Goal: Task Accomplishment & Management: Complete application form

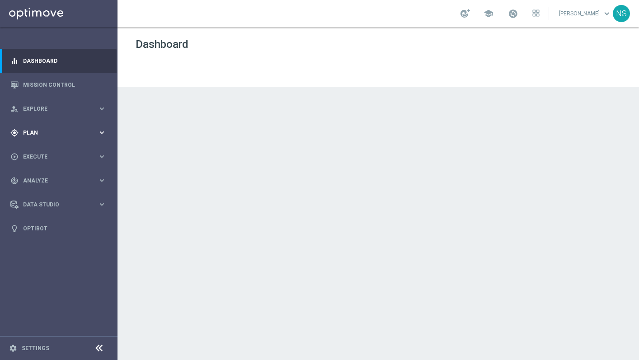
click at [75, 134] on span "Plan" at bounding box center [60, 132] width 75 height 5
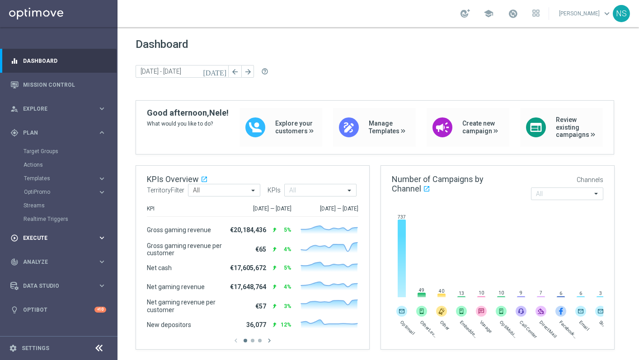
click at [37, 239] on span "Execute" at bounding box center [60, 238] width 75 height 5
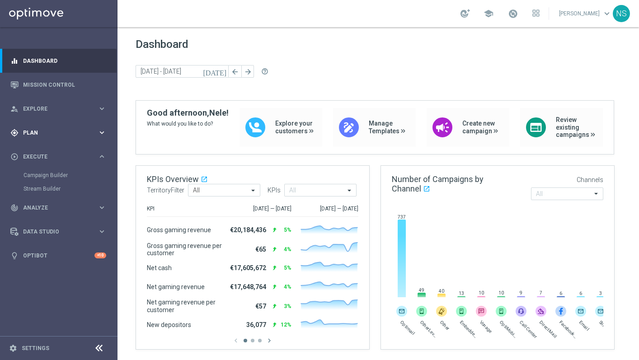
click at [20, 131] on div "gps_fixed Plan" at bounding box center [53, 133] width 87 height 8
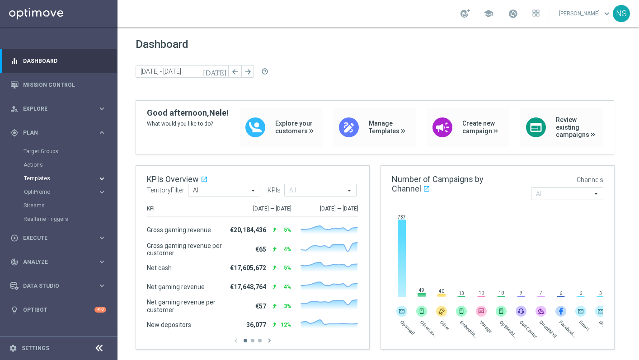
click at [35, 180] on span "Templates" at bounding box center [56, 178] width 65 height 5
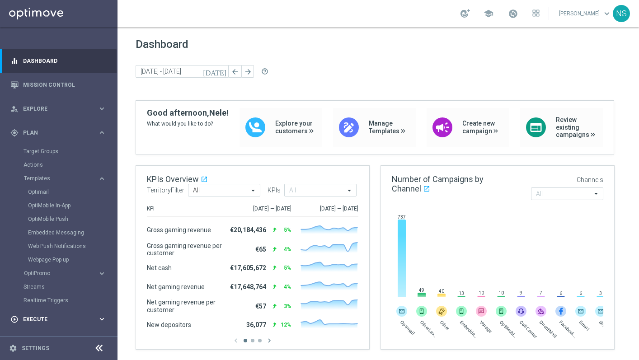
click at [43, 312] on div "play_circle_outline Execute keyboard_arrow_right" at bounding box center [58, 319] width 117 height 24
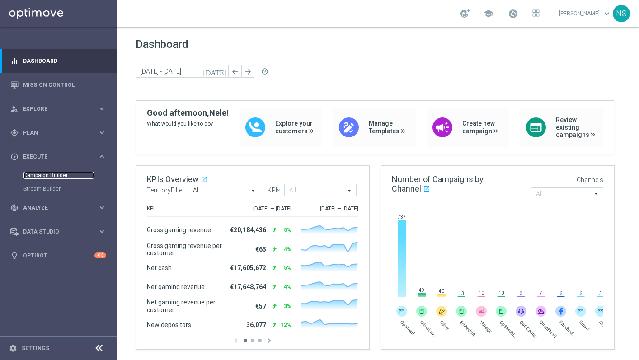
click at [42, 176] on link "Campaign Builder" at bounding box center [59, 175] width 71 height 7
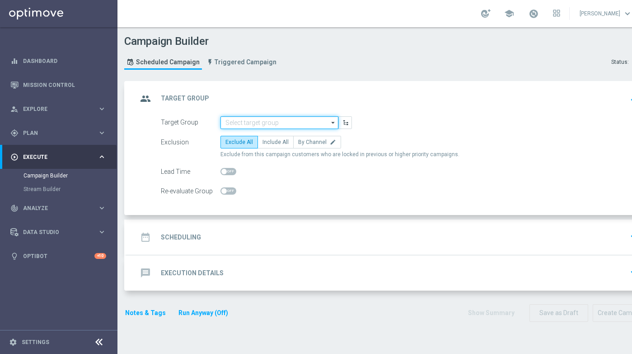
click at [246, 125] on input at bounding box center [280, 122] width 118 height 13
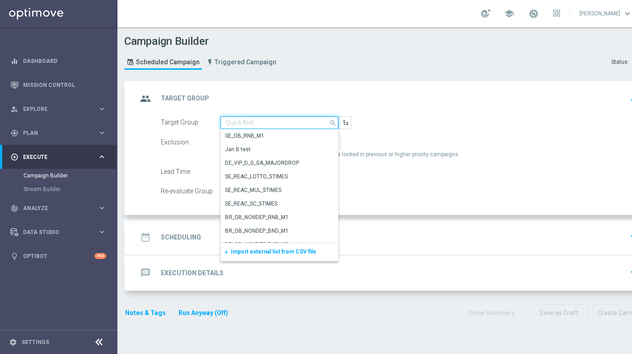
paste input "DEINT_GAMES_ACTIVE"
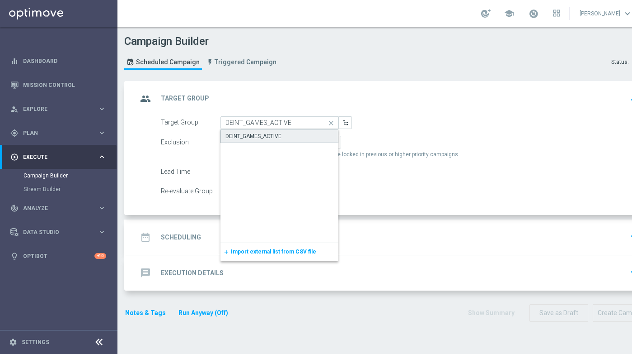
click at [282, 137] on div "DEINT_GAMES_ACTIVE" at bounding box center [280, 136] width 118 height 14
type input "DEINT_GAMES_ACTIVE"
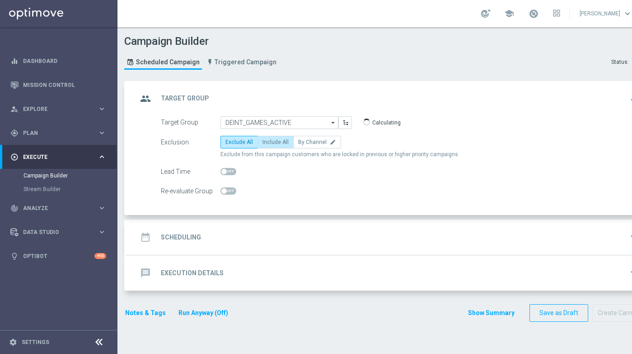
click at [269, 144] on span "Include All" at bounding box center [276, 142] width 26 height 6
click at [269, 144] on input "Include All" at bounding box center [266, 144] width 6 height 6
radio input "true"
click at [235, 239] on div "date_range Scheduling keyboard_arrow_down" at bounding box center [389, 236] width 505 height 17
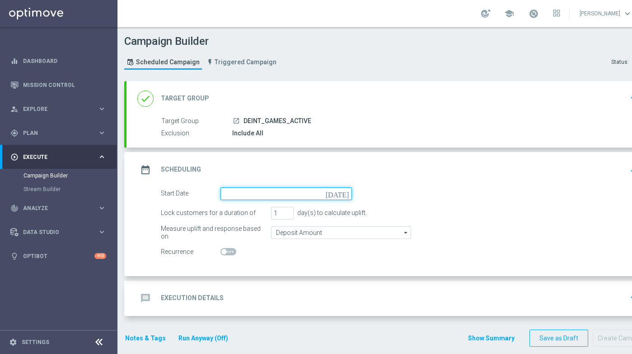
click at [233, 191] on input at bounding box center [287, 193] width 132 height 13
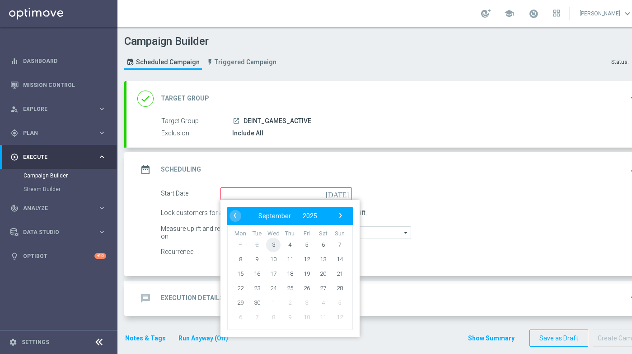
click at [273, 247] on span "3" at bounding box center [273, 244] width 14 height 14
type input "[DATE]"
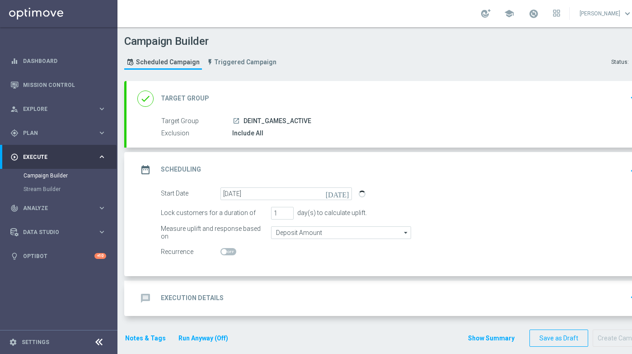
click at [244, 295] on div "message Execution Details keyboard_arrow_down" at bounding box center [389, 297] width 505 height 17
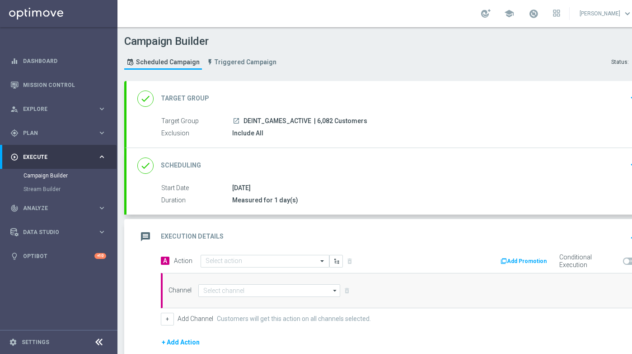
drag, startPoint x: 240, startPoint y: 187, endPoint x: 225, endPoint y: 188, distance: 14.9
click at [225, 188] on div "Start Date [DATE]" at bounding box center [398, 188] width 474 height 10
click at [231, 158] on div "done Scheduling keyboard_arrow_down" at bounding box center [389, 165] width 505 height 17
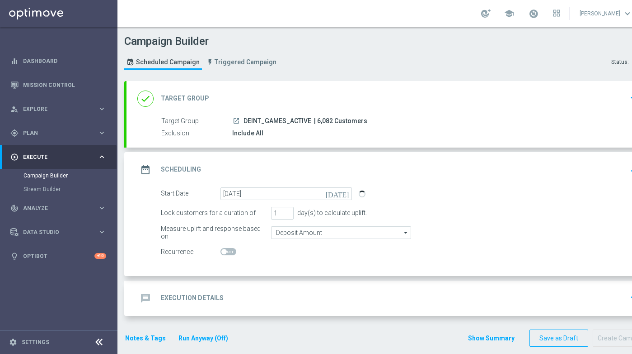
click at [217, 302] on h2 "Execution Details" at bounding box center [192, 297] width 63 height 9
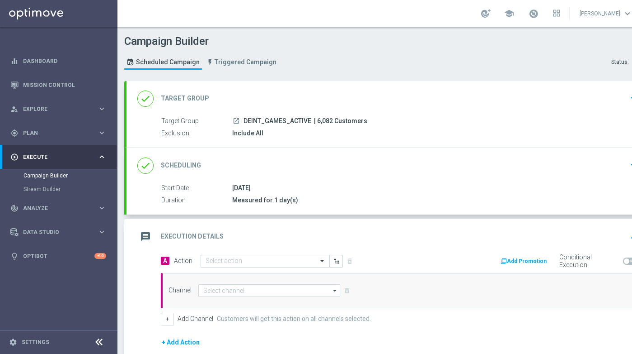
click at [244, 104] on div "done Target Group keyboard_arrow_down" at bounding box center [389, 98] width 505 height 17
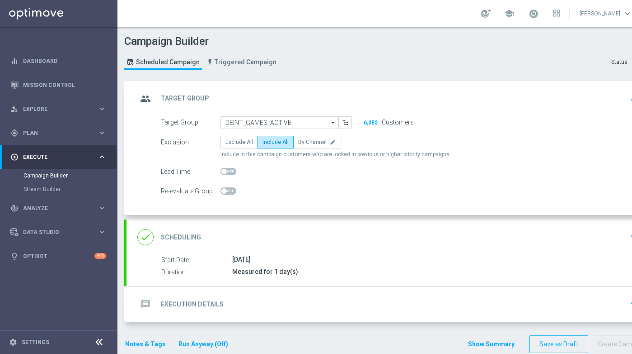
click at [261, 226] on div "done Scheduling keyboard_arrow_down" at bounding box center [390, 236] width 527 height 35
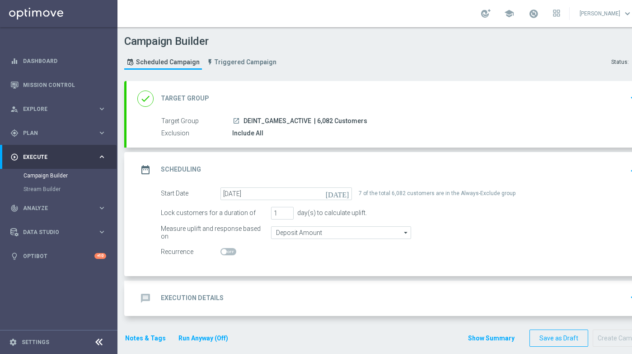
click at [239, 282] on div "message Execution Details keyboard_arrow_down" at bounding box center [390, 297] width 527 height 35
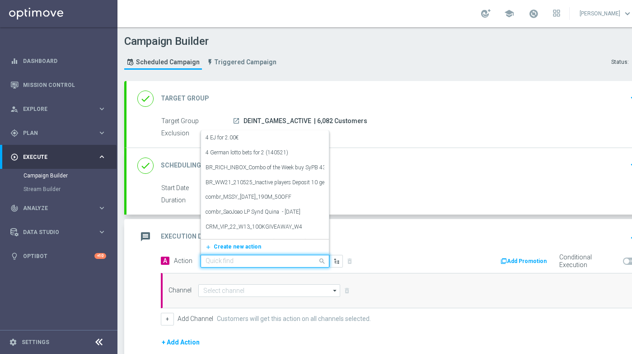
click at [228, 260] on input "text" at bounding box center [256, 261] width 101 height 8
paste input "Exclusive Game: [DEMOGRAPHIC_DATA] [PERSON_NAME] - Yggdrasil"
type input "Exclusive Game: [DEMOGRAPHIC_DATA] [PERSON_NAME] - Yggdrasil"
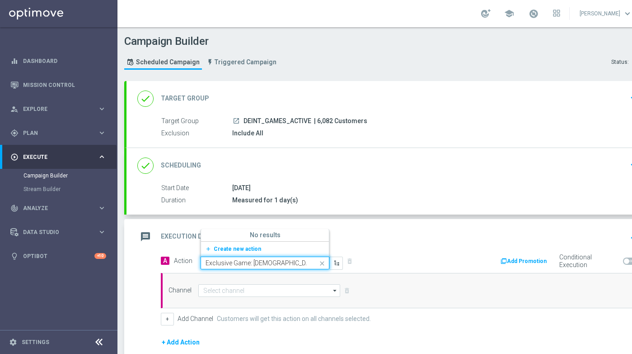
scroll to position [0, 8]
click at [227, 250] on span "Create new action" at bounding box center [237, 248] width 47 height 6
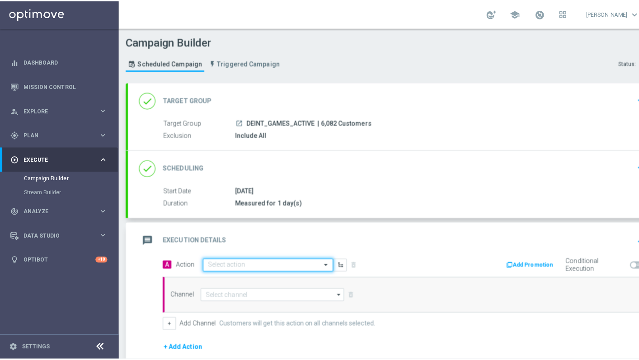
scroll to position [0, 0]
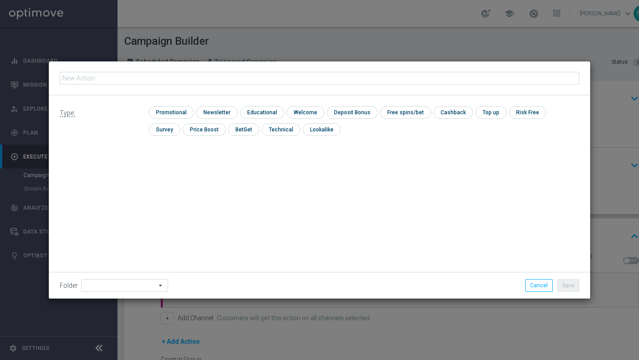
type input "Exclusive Game: [DEMOGRAPHIC_DATA] [PERSON_NAME] - Yggdrasil"
click at [167, 112] on input "checkbox" at bounding box center [170, 112] width 43 height 12
checkbox input "true"
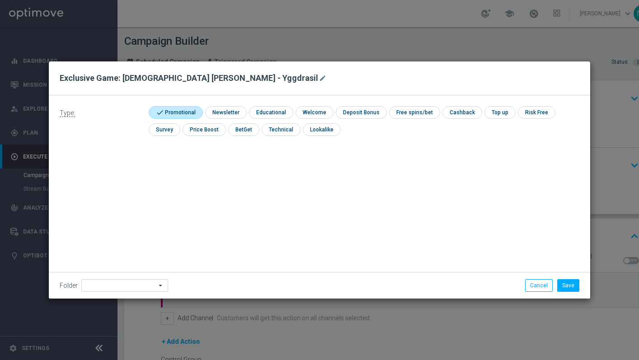
click at [156, 287] on icon "arrow_drop_down" at bounding box center [160, 286] width 9 height 12
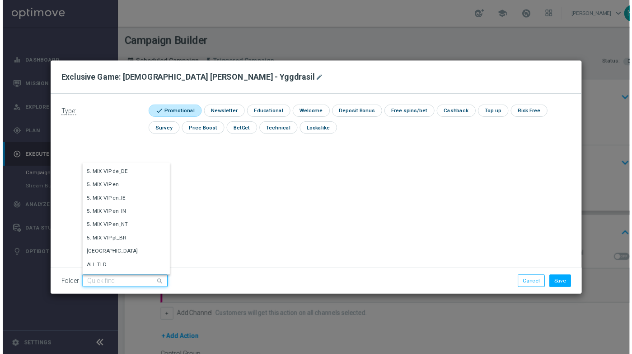
scroll to position [1087, 0]
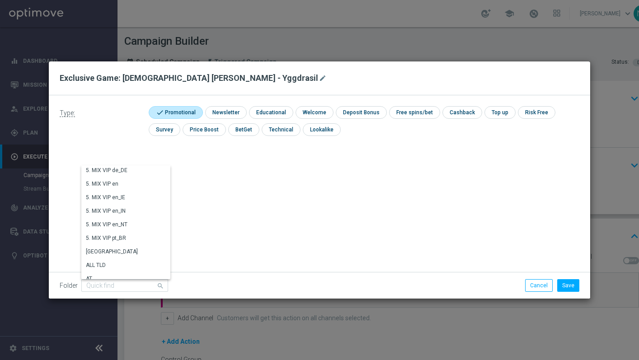
click at [279, 186] on div "Type: check Promotional check Newsletter check Educational check Welcome check …" at bounding box center [320, 196] width 542 height 203
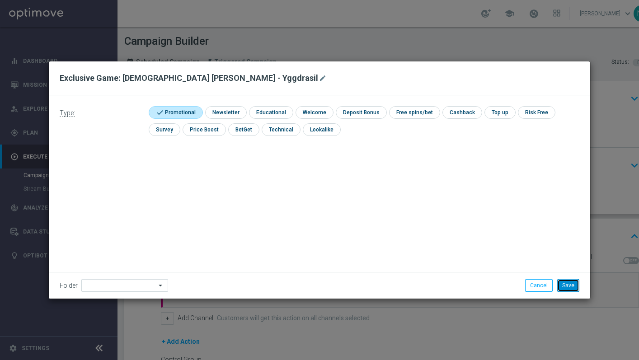
click at [567, 286] on button "Save" at bounding box center [568, 285] width 22 height 13
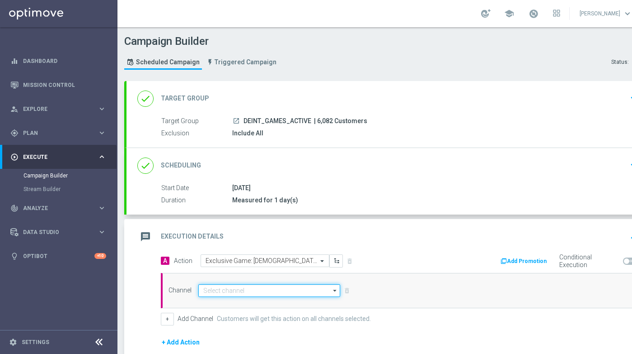
click at [293, 290] on input at bounding box center [269, 290] width 142 height 13
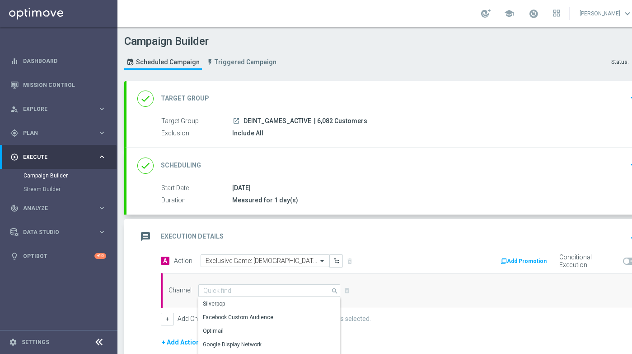
click at [387, 255] on div "A Action Select action Exclusive Game: [DEMOGRAPHIC_DATA] Midas - Yggdrasil del…" at bounding box center [277, 260] width 246 height 13
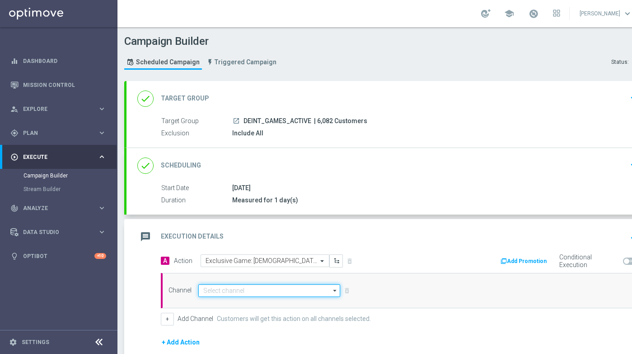
click at [220, 288] on input at bounding box center [269, 290] width 142 height 13
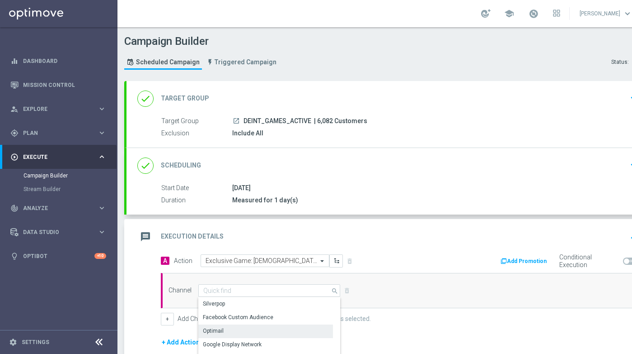
click at [222, 333] on div "Optimail" at bounding box center [213, 330] width 21 height 8
type input "Optimail"
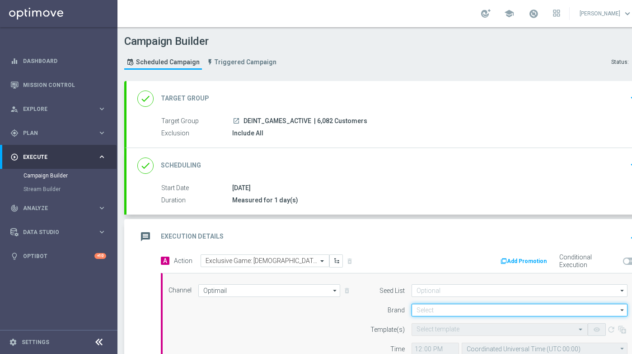
click at [416, 308] on input at bounding box center [520, 309] width 216 height 13
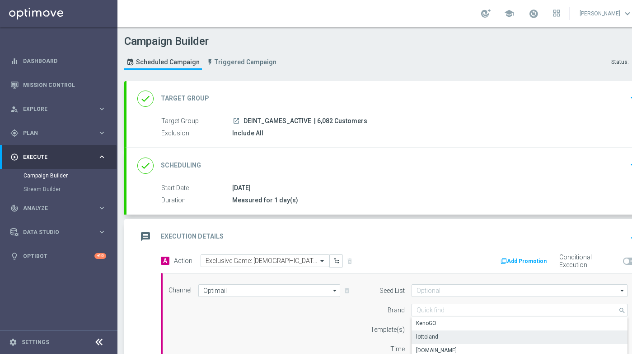
click at [420, 331] on div "lottoland" at bounding box center [520, 336] width 216 height 13
type input "lottoland"
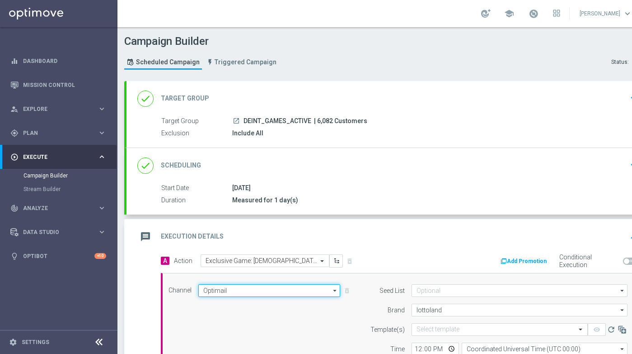
click at [293, 288] on input "Optimail" at bounding box center [269, 290] width 142 height 13
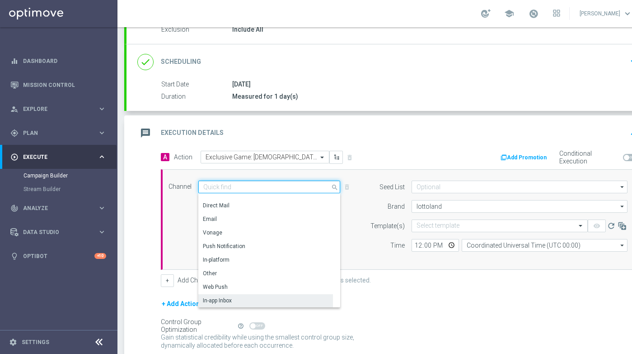
scroll to position [157, 0]
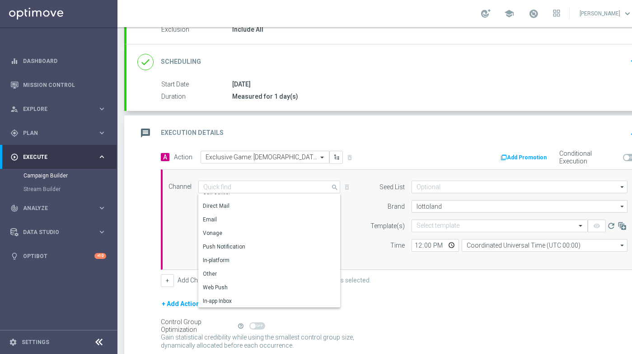
click at [373, 224] on label "Template(s)" at bounding box center [388, 226] width 34 height 8
type input "Optimail"
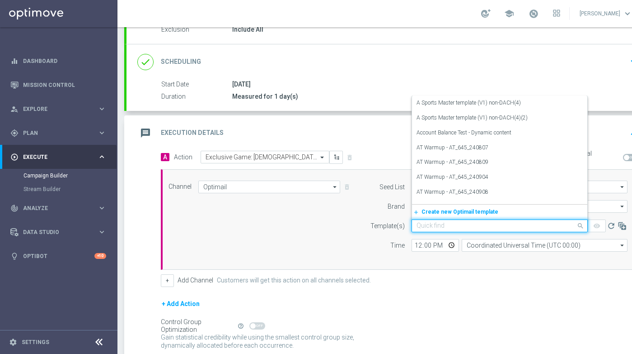
click at [440, 222] on input "text" at bounding box center [491, 226] width 148 height 8
paste input "DE_INT_EMT_NVIP_EM_TAC_GM__EXLUSIVE_GAMES_250903"
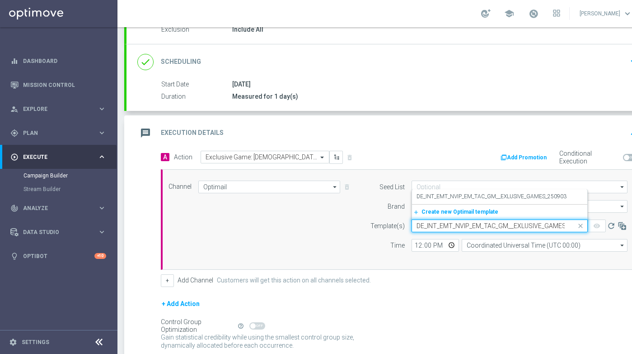
scroll to position [0, 24]
click at [441, 199] on label "DE_INT_EMT_NVIP_EM_TAC_GM__EXLUSIVE_GAMES_250903" at bounding box center [492, 197] width 150 height 8
type input "DE_INT_EMT_NVIP_EM_TAC_GM__EXLUSIVE_GAMES_250903"
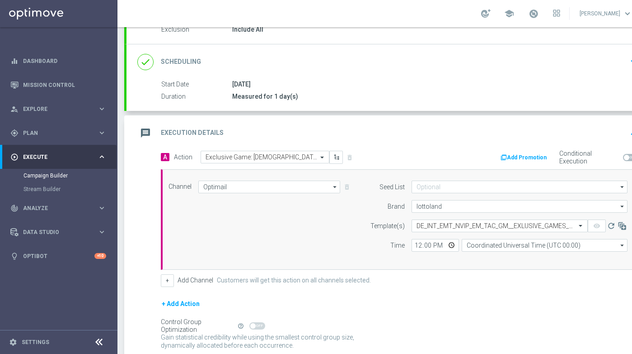
scroll to position [0, 0]
click at [432, 206] on input "lottoland" at bounding box center [520, 206] width 216 height 13
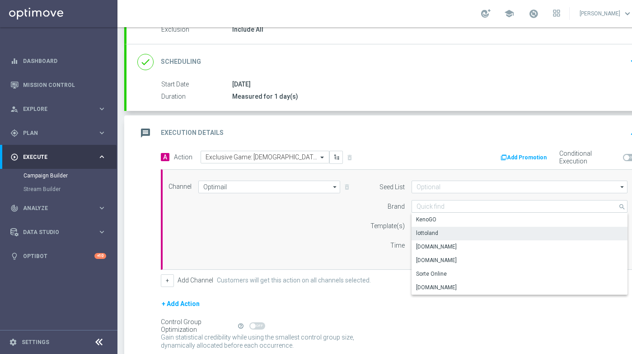
click at [435, 236] on div "lottoland" at bounding box center [427, 233] width 22 height 8
type input "lottoland"
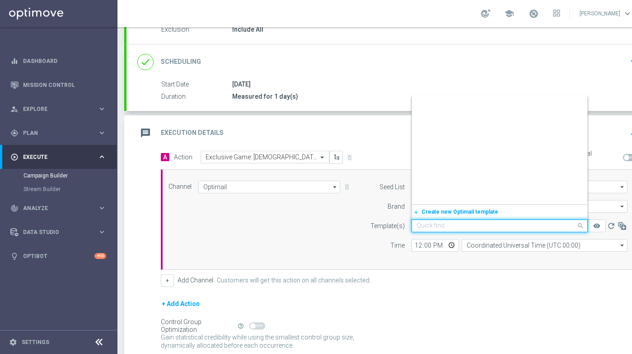
click at [469, 226] on input "text" at bounding box center [491, 226] width 148 height 8
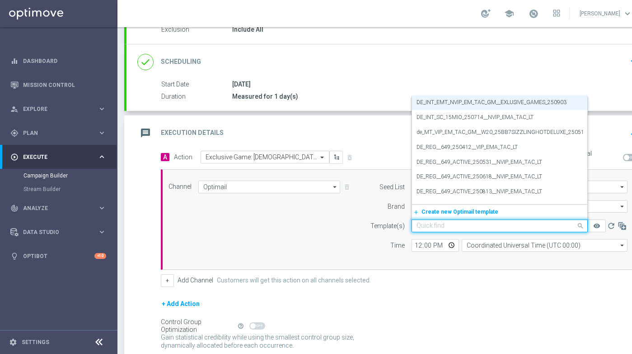
paste input "DE_INT_EMT_NVIP_EM_TAC_GM__EXLUSIVE_GAMES_250903"
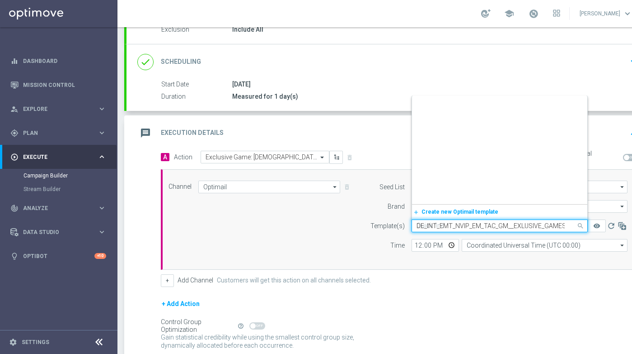
scroll to position [0, 24]
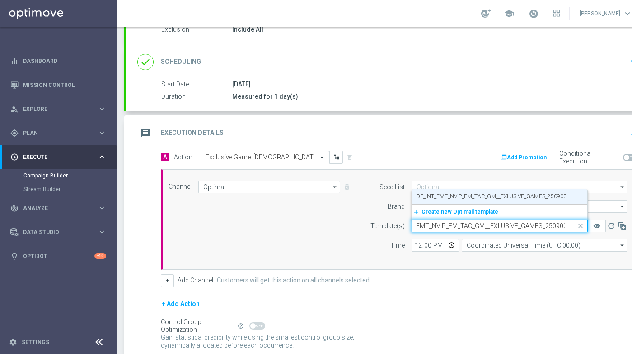
type input "DE_INT_EMT_NVIP_EM_TAC_GM__EXLUSIVE_GAMES_250903"
click at [457, 197] on label "DE_INT_EMT_NVIP_EM_TAC_GM__EXLUSIVE_GAMES_250903" at bounding box center [492, 197] width 150 height 8
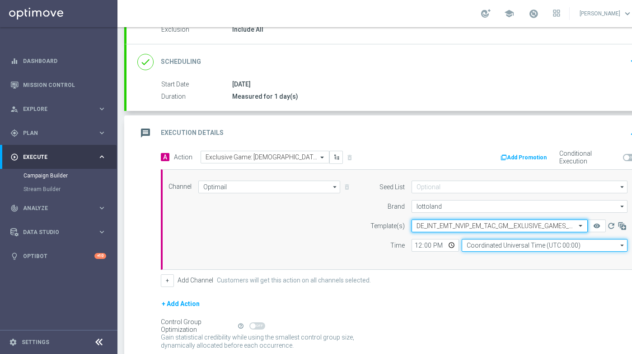
click at [501, 250] on input "Coordinated Universal Time (UTC 00:00)" at bounding box center [545, 245] width 166 height 13
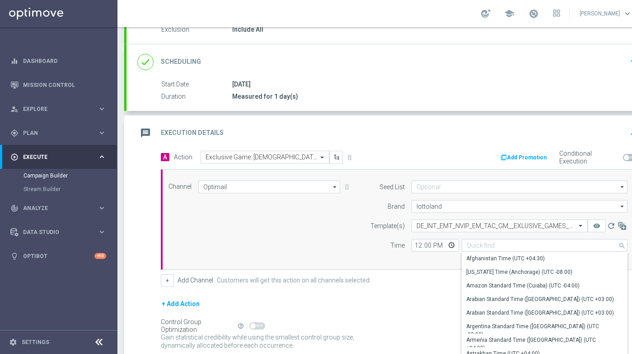
click at [404, 283] on div "+ Add Channel Customers will get this action on all channels selected." at bounding box center [400, 280] width 478 height 13
type input "Coordinated Universal Time (UTC 00:00)"
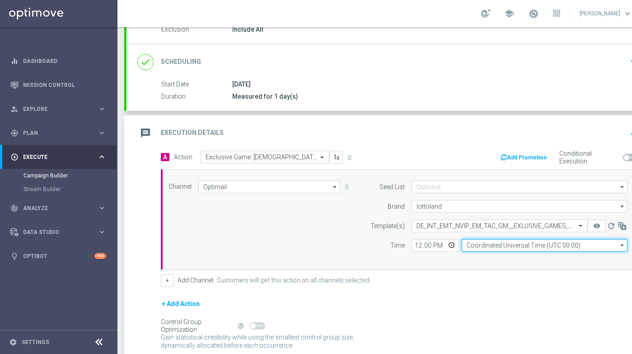
click at [505, 245] on input "Coordinated Universal Time (UTC 00:00)" at bounding box center [545, 245] width 166 height 13
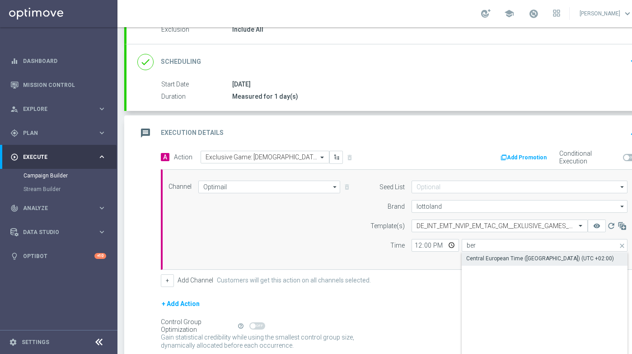
click at [482, 257] on div "Central European Time ([GEOGRAPHIC_DATA]) (UTC +02:00)" at bounding box center [541, 258] width 148 height 8
type input "Central European Time ([GEOGRAPHIC_DATA]) (UTC +02:00)"
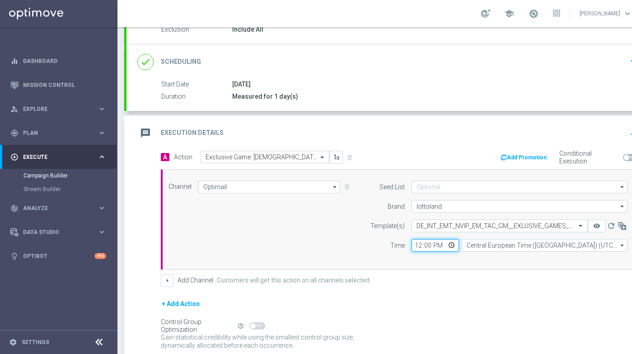
click at [417, 246] on input "12:00" at bounding box center [435, 245] width 47 height 13
type input "14:00"
type input "17:00"
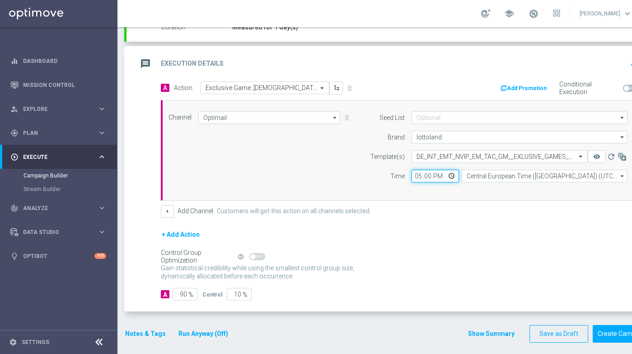
scroll to position [172, 0]
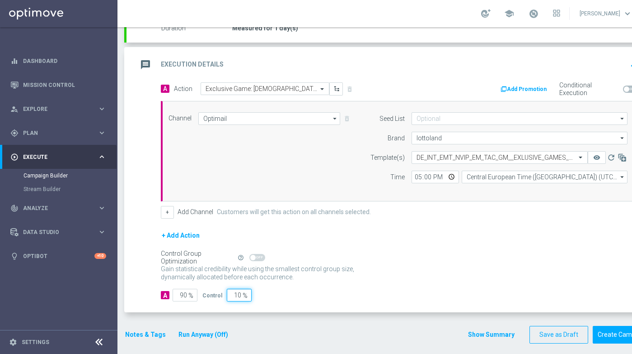
drag, startPoint x: 231, startPoint y: 293, endPoint x: 272, endPoint y: 298, distance: 41.9
click at [272, 298] on div "A 90 % Control 10 %" at bounding box center [400, 294] width 478 height 13
type input "2"
type input "98"
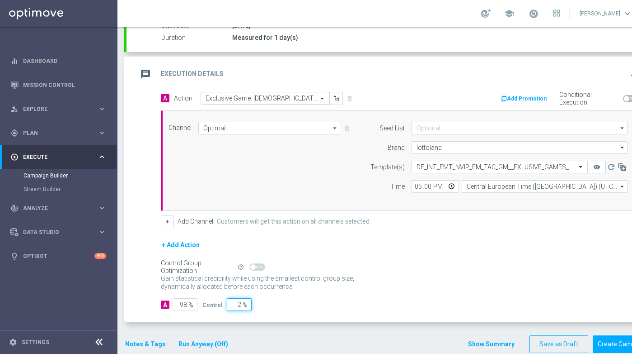
scroll to position [173, 0]
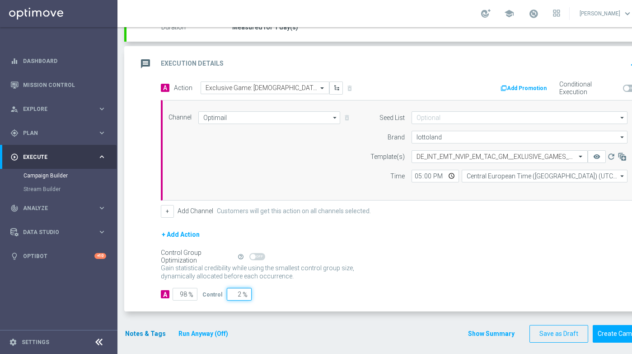
type input "2"
click at [156, 334] on button "Notes & Tags" at bounding box center [145, 333] width 42 height 11
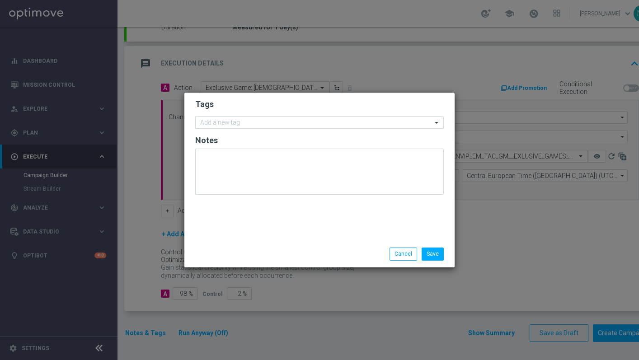
click at [246, 125] on input "text" at bounding box center [316, 123] width 232 height 8
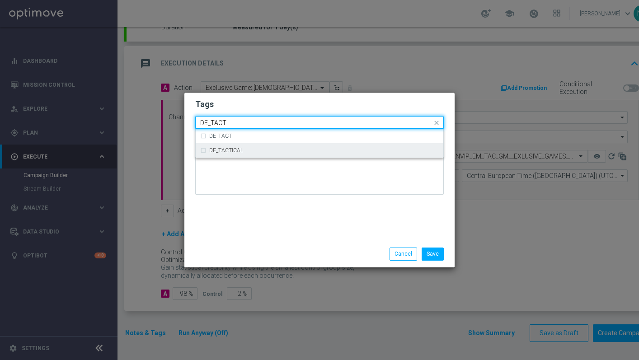
click at [240, 151] on label "DE_TACTICAL" at bounding box center [226, 150] width 34 height 5
type input "DE_TACT"
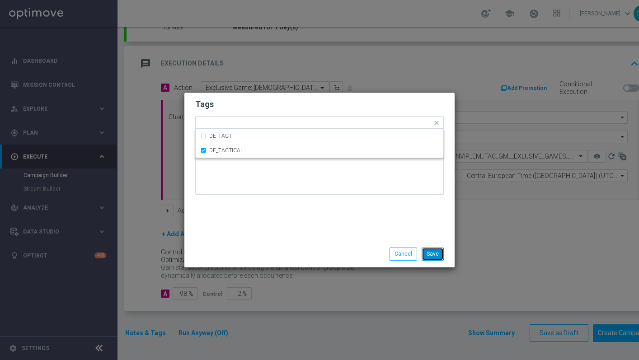
click at [437, 255] on button "Save" at bounding box center [433, 254] width 22 height 13
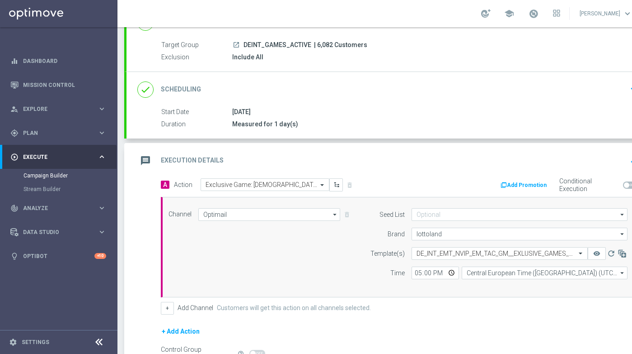
scroll to position [71, 0]
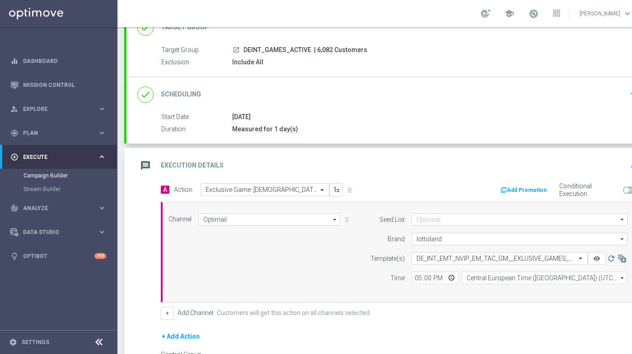
click at [324, 51] on span "| 6,082 Customers" at bounding box center [340, 50] width 53 height 8
copy span "6,082"
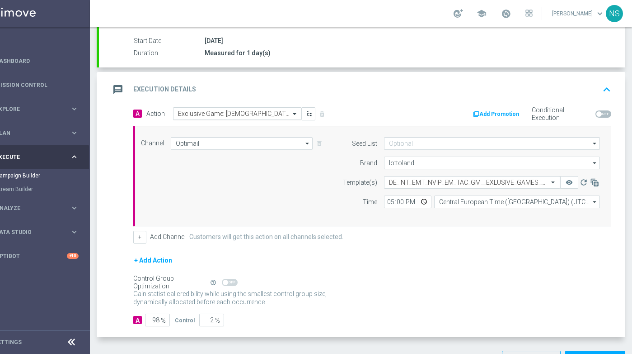
scroll to position [160, 0]
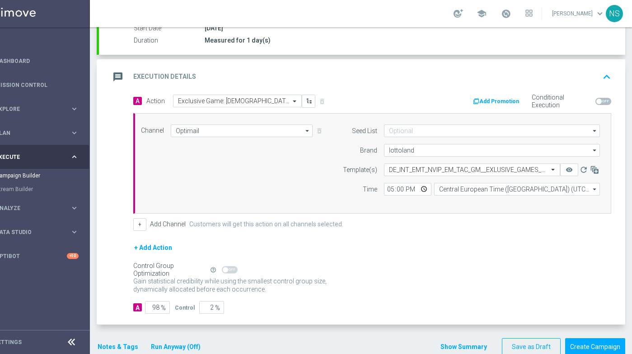
click at [123, 350] on button "Notes & Tags" at bounding box center [118, 346] width 42 height 11
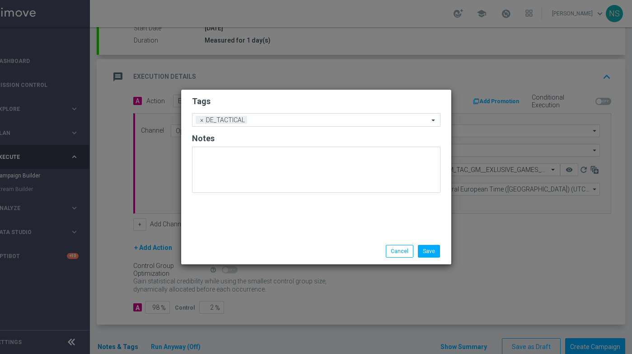
scroll to position [0, 28]
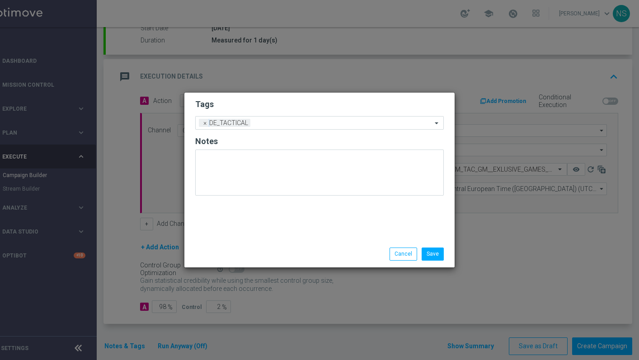
click at [444, 255] on li "Save" at bounding box center [433, 254] width 27 height 13
click at [438, 254] on button "Save" at bounding box center [433, 254] width 22 height 13
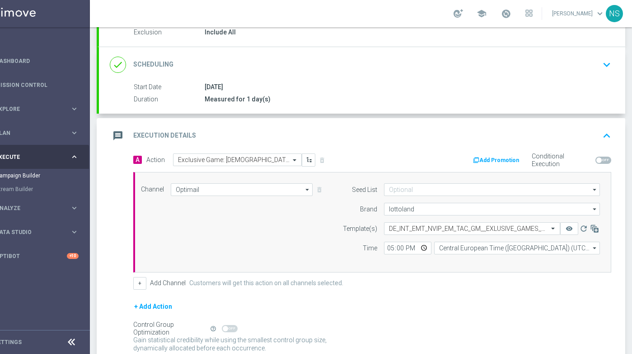
scroll to position [173, 0]
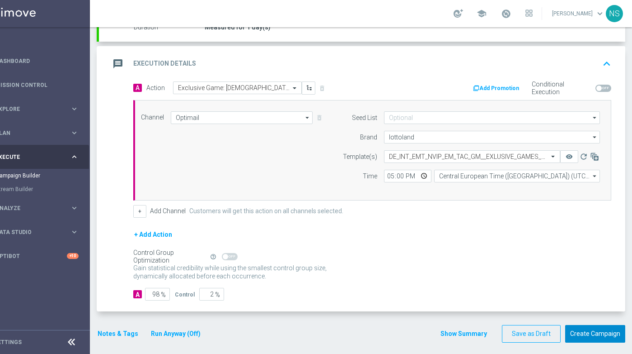
click at [597, 336] on button "Create Campaign" at bounding box center [596, 334] width 60 height 18
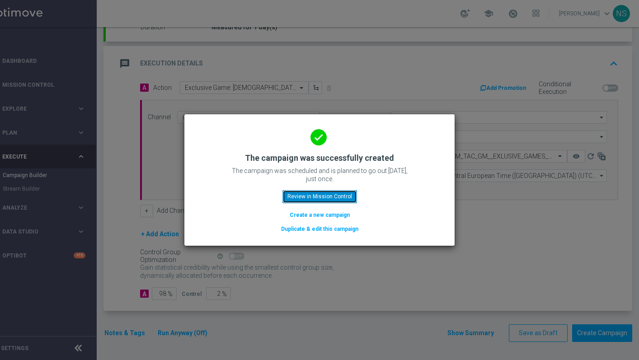
click at [319, 196] on button "Review in Mission Control" at bounding box center [320, 196] width 75 height 13
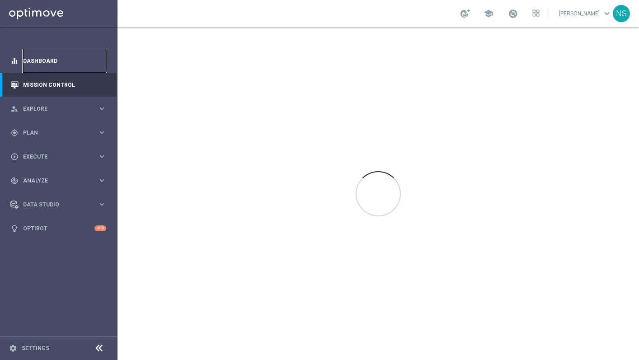
click at [48, 63] on link "Dashboard" at bounding box center [64, 61] width 83 height 24
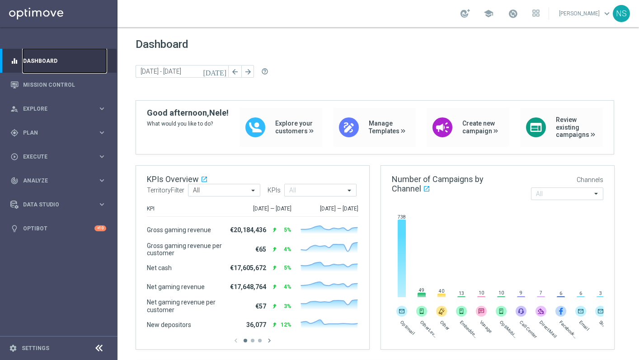
click at [51, 64] on link "Dashboard" at bounding box center [64, 61] width 83 height 24
click at [46, 80] on link "Mission Control" at bounding box center [64, 85] width 83 height 24
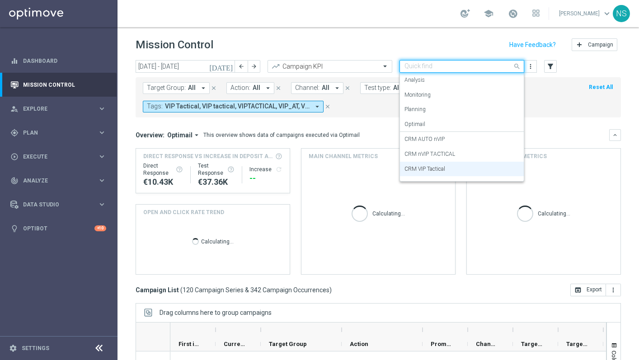
click at [421, 69] on input "text" at bounding box center [453, 67] width 97 height 8
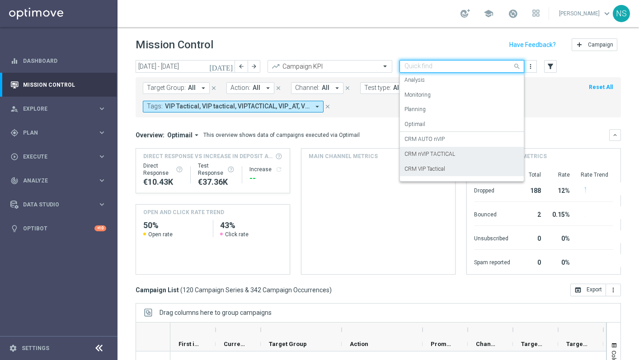
click at [427, 156] on label "CRM nVIP TACTICAL" at bounding box center [430, 155] width 51 height 8
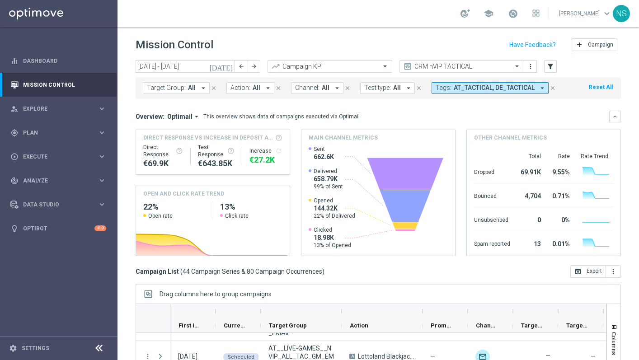
click at [240, 91] on span "Action:" at bounding box center [241, 88] width 20 height 8
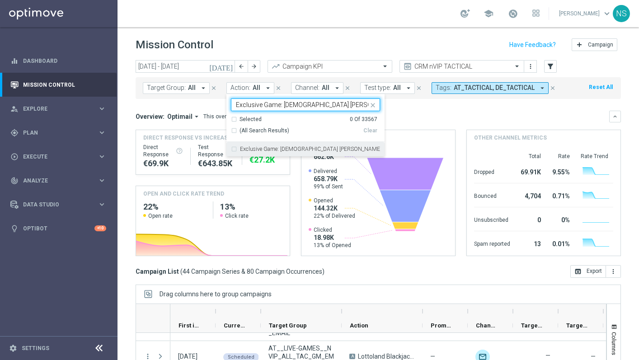
click at [252, 151] on label "Exclusive Game: [DEMOGRAPHIC_DATA] [PERSON_NAME] - Yggdrasil" at bounding box center [310, 148] width 140 height 5
type input "Exclusive Game: [DEMOGRAPHIC_DATA] [PERSON_NAME] - Yggdrasil"
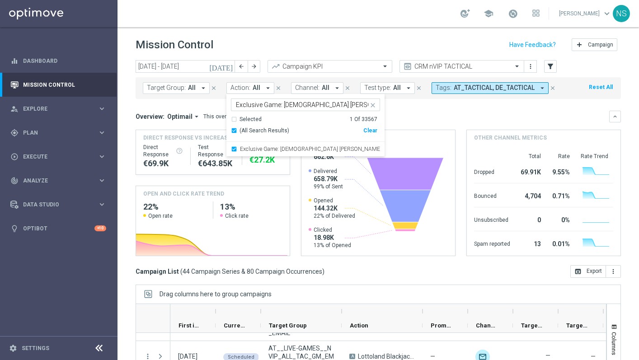
click at [428, 130] on funnel-widget "Main channel metrics Created with Highcharts 9.3.3 [DOMAIN_NAME] Sent 662.6K De…" at bounding box center [378, 193] width 155 height 127
